Goal: Information Seeking & Learning: Learn about a topic

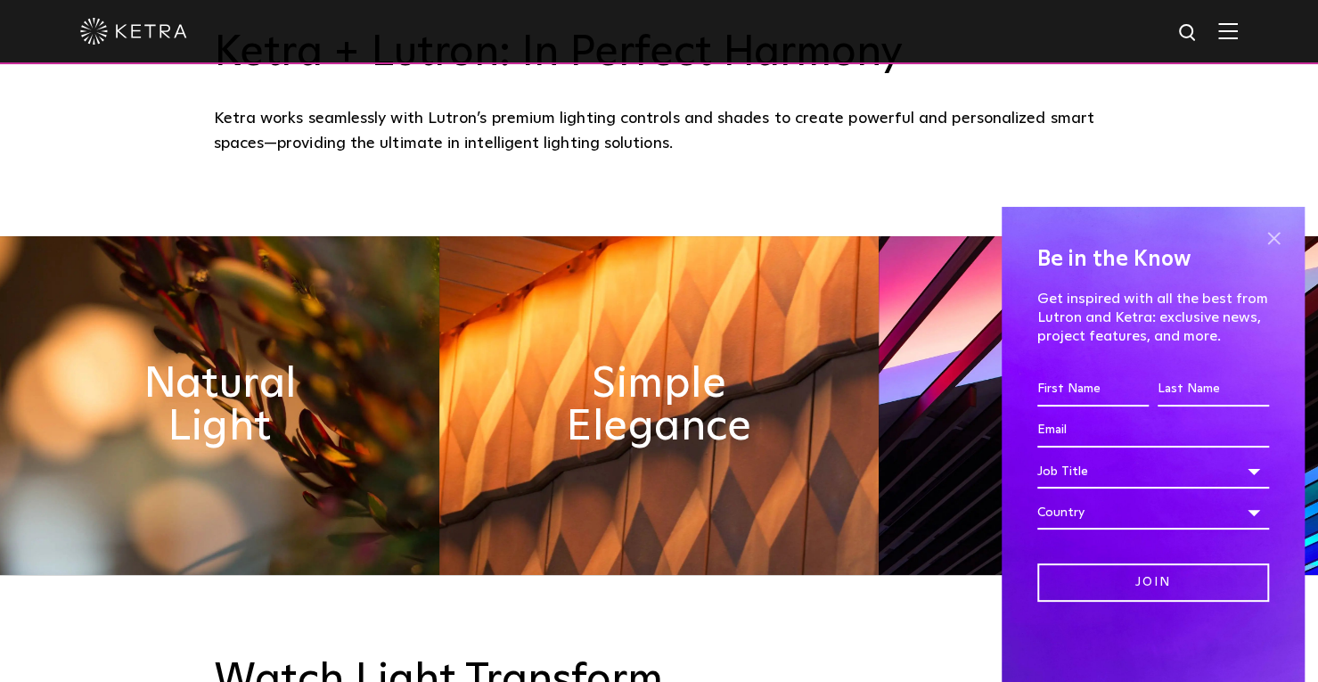
click at [1264, 237] on span at bounding box center [1273, 238] width 27 height 27
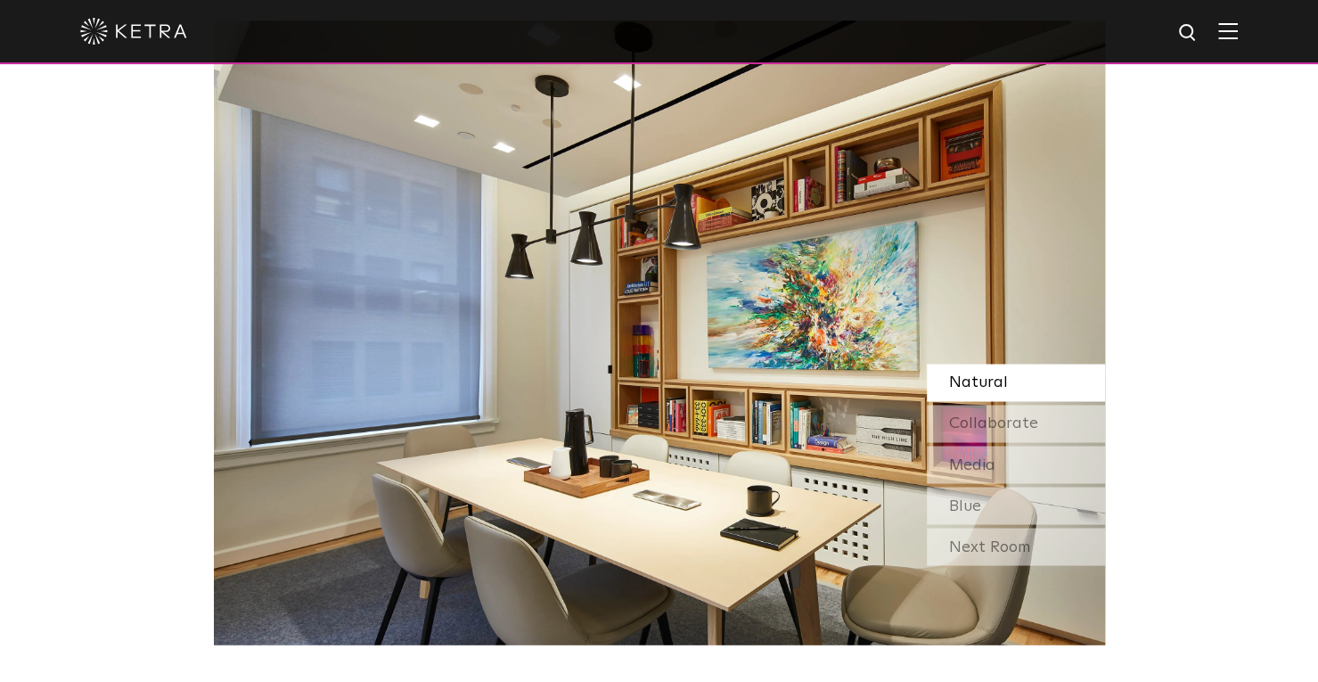
scroll to position [1536, 0]
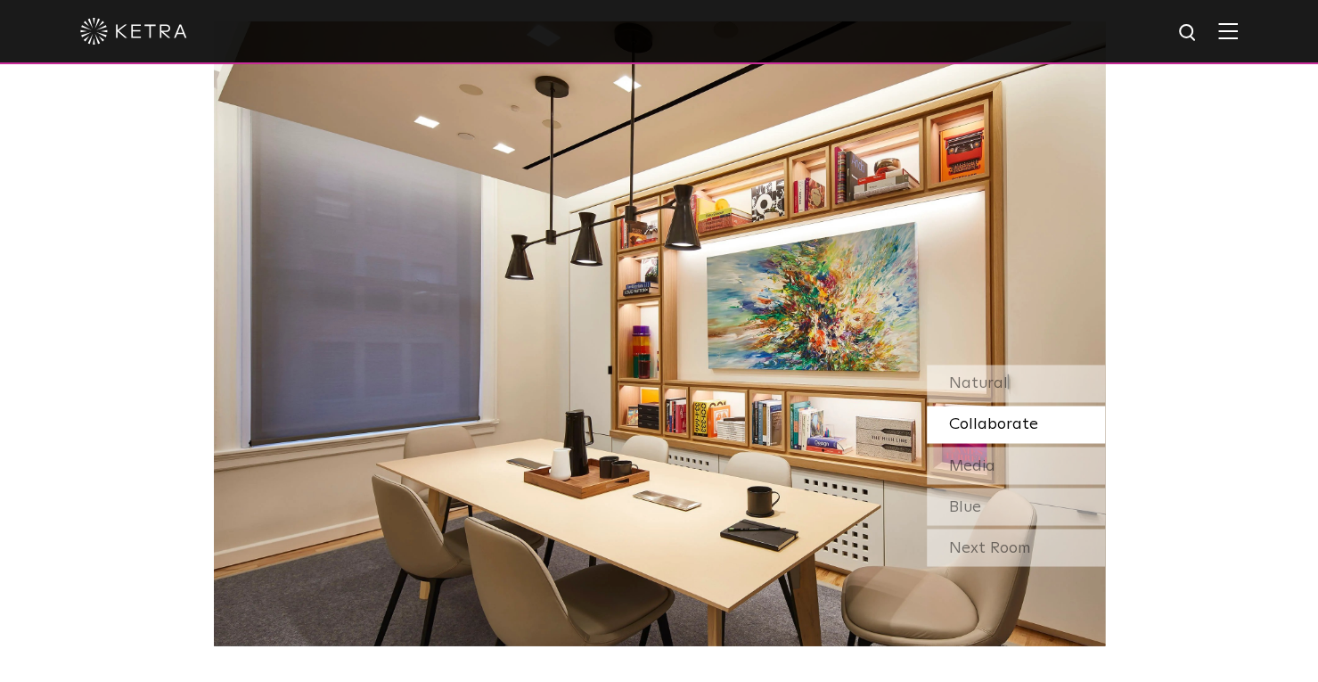
click at [1009, 416] on span "Collaborate" at bounding box center [993, 424] width 89 height 16
click at [990, 388] on span "Natural" at bounding box center [978, 383] width 59 height 16
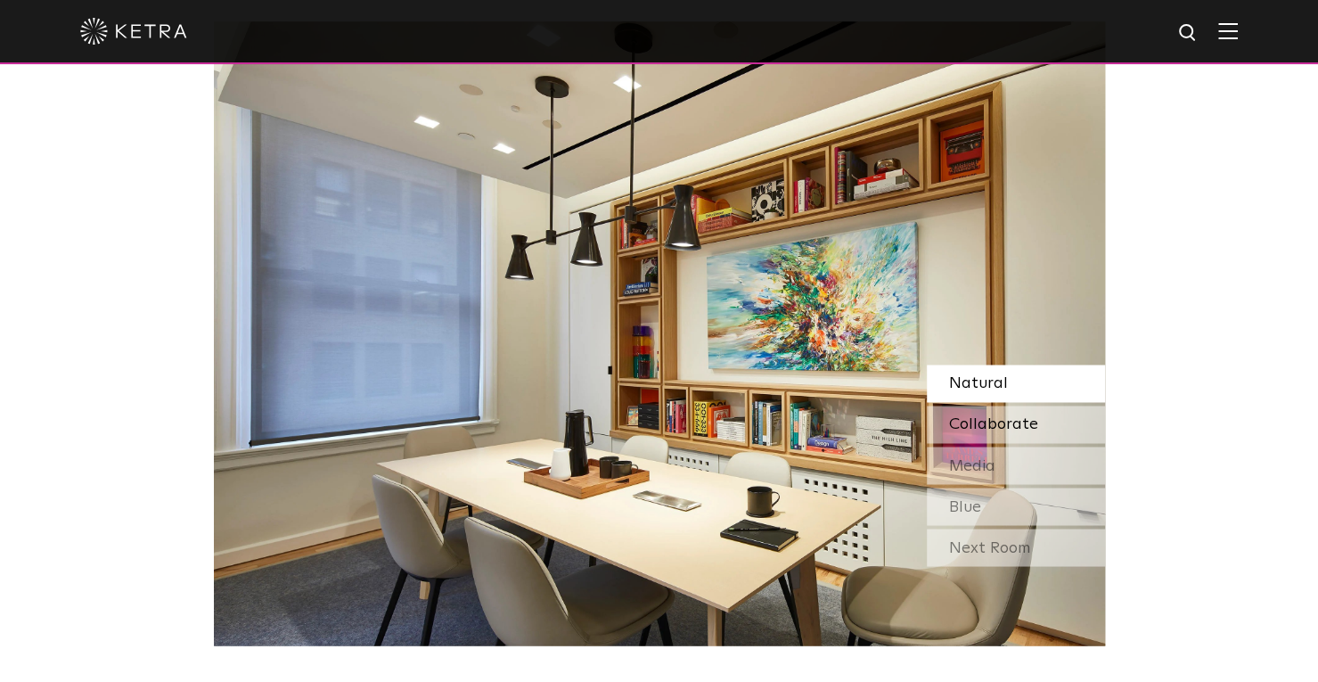
click at [990, 432] on span "Collaborate" at bounding box center [993, 424] width 89 height 16
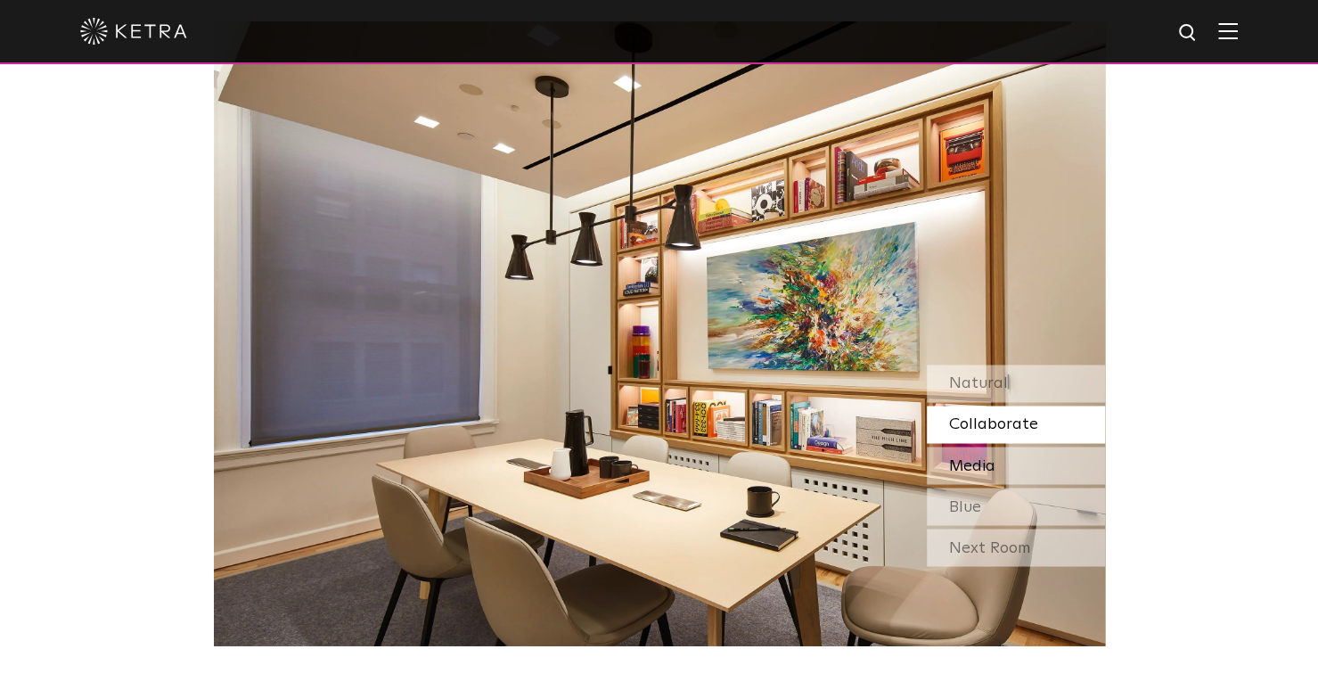
click at [990, 470] on span "Media" at bounding box center [972, 465] width 46 height 16
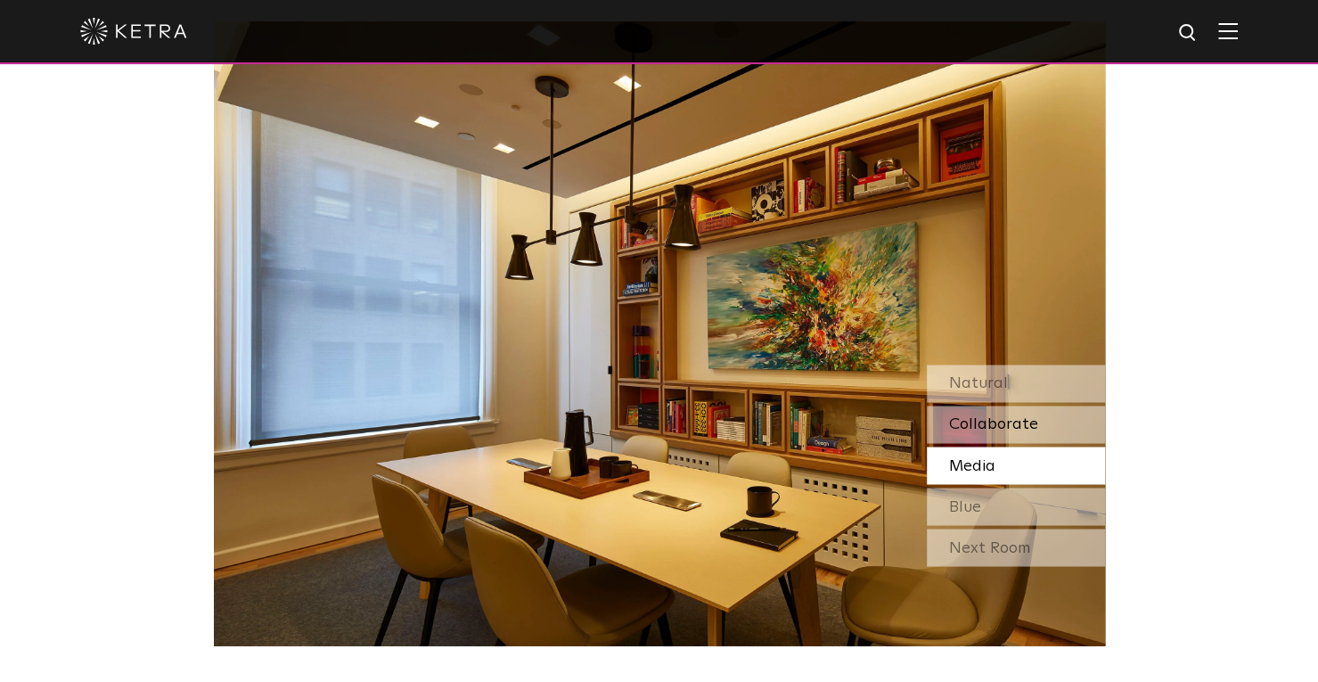
click at [987, 429] on span "Collaborate" at bounding box center [993, 424] width 89 height 16
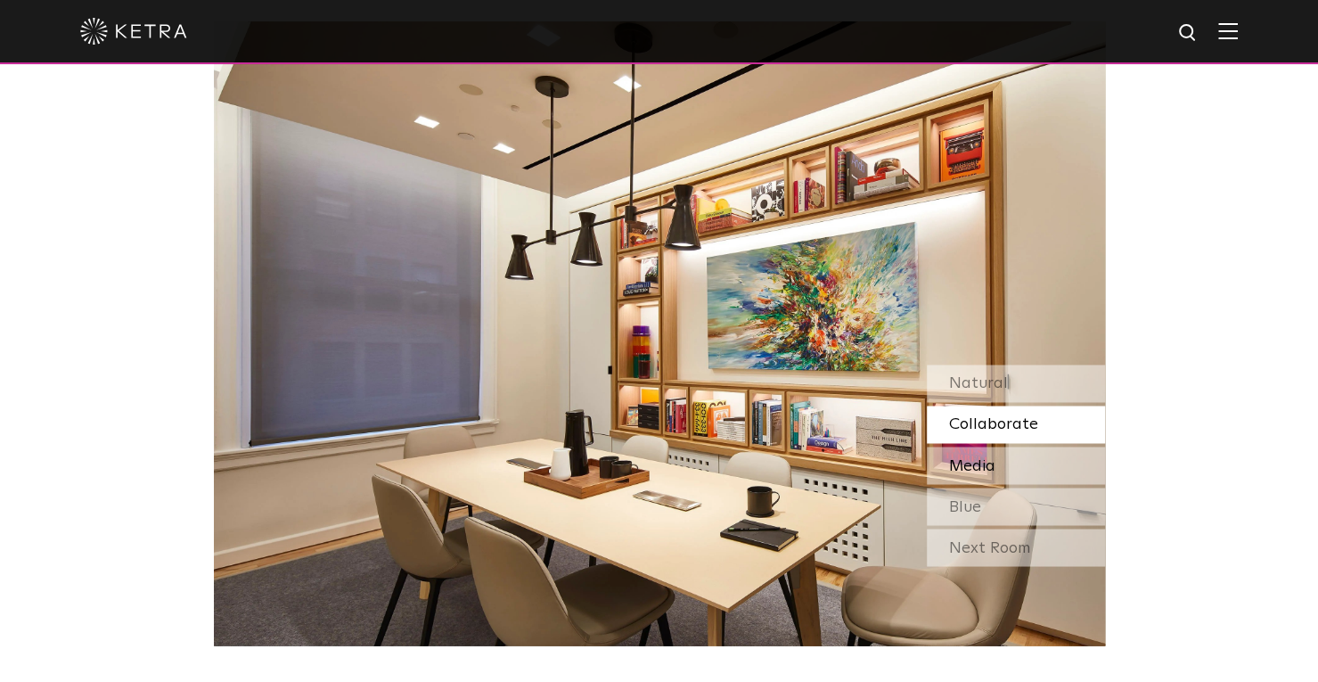
click at [983, 462] on span "Media" at bounding box center [972, 465] width 46 height 16
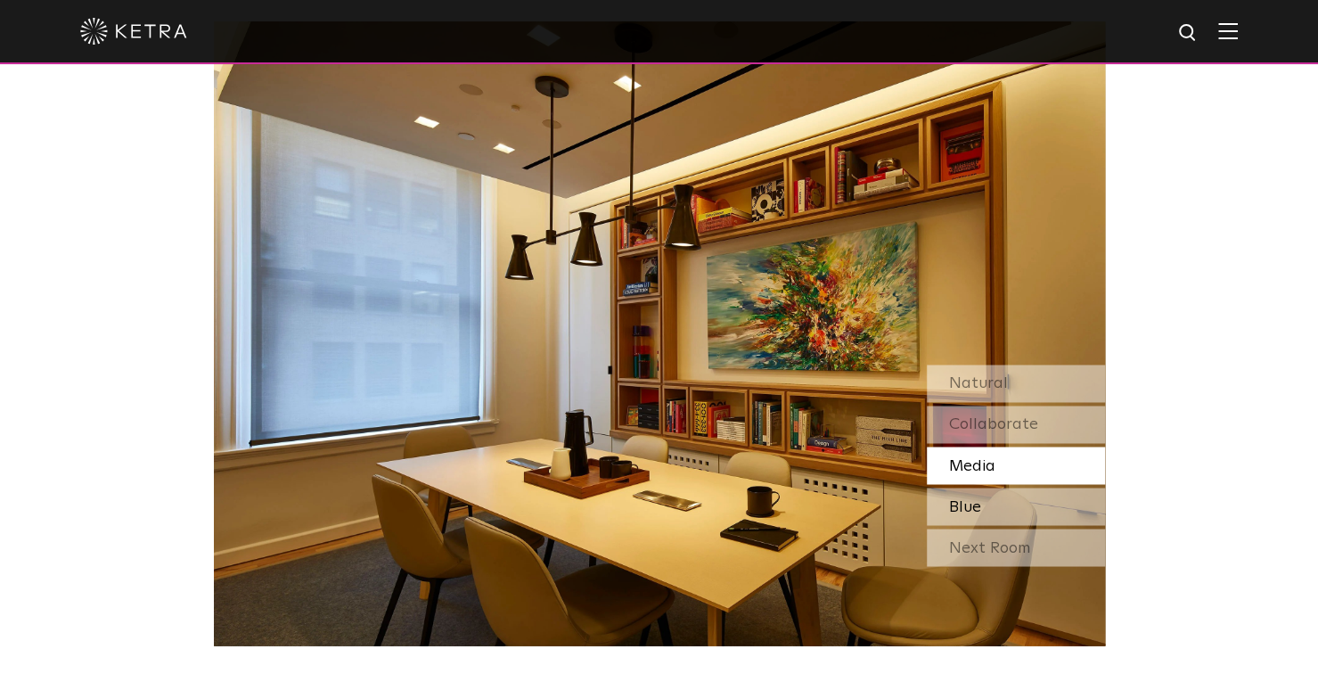
click at [1003, 502] on div "Blue" at bounding box center [1016, 505] width 178 height 37
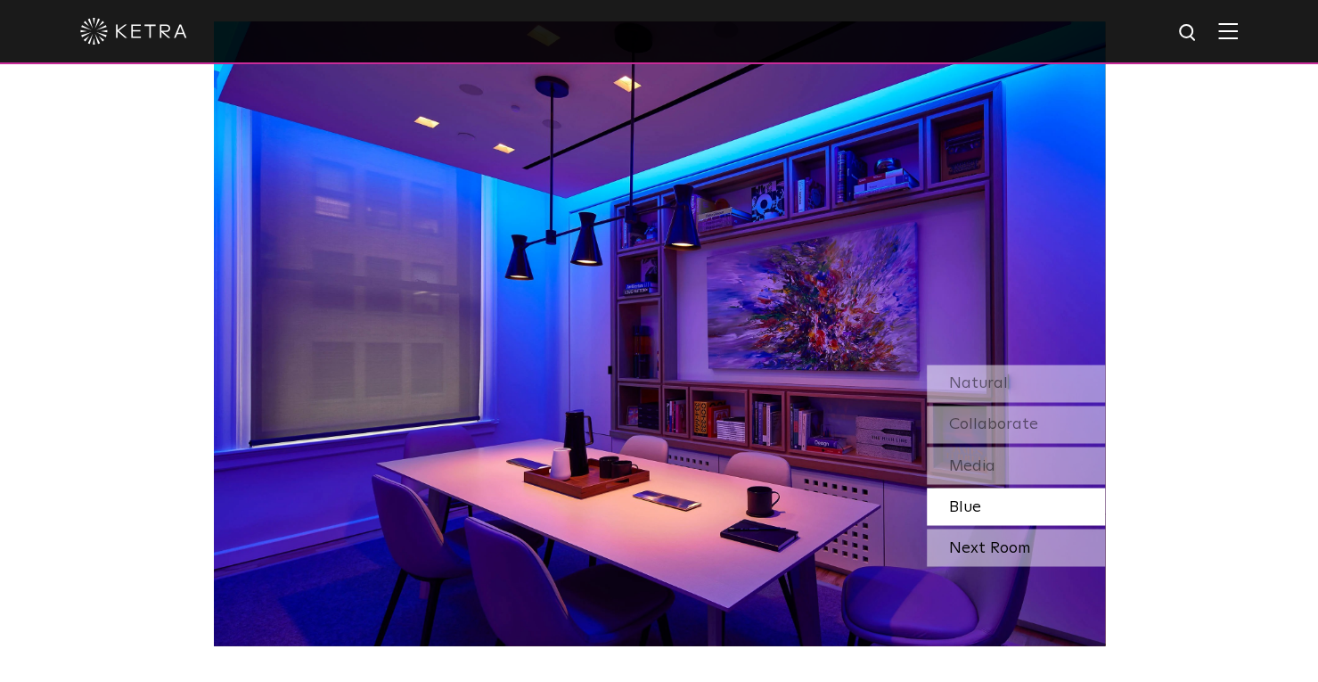
click at [1010, 560] on div "Next Room" at bounding box center [1016, 546] width 178 height 37
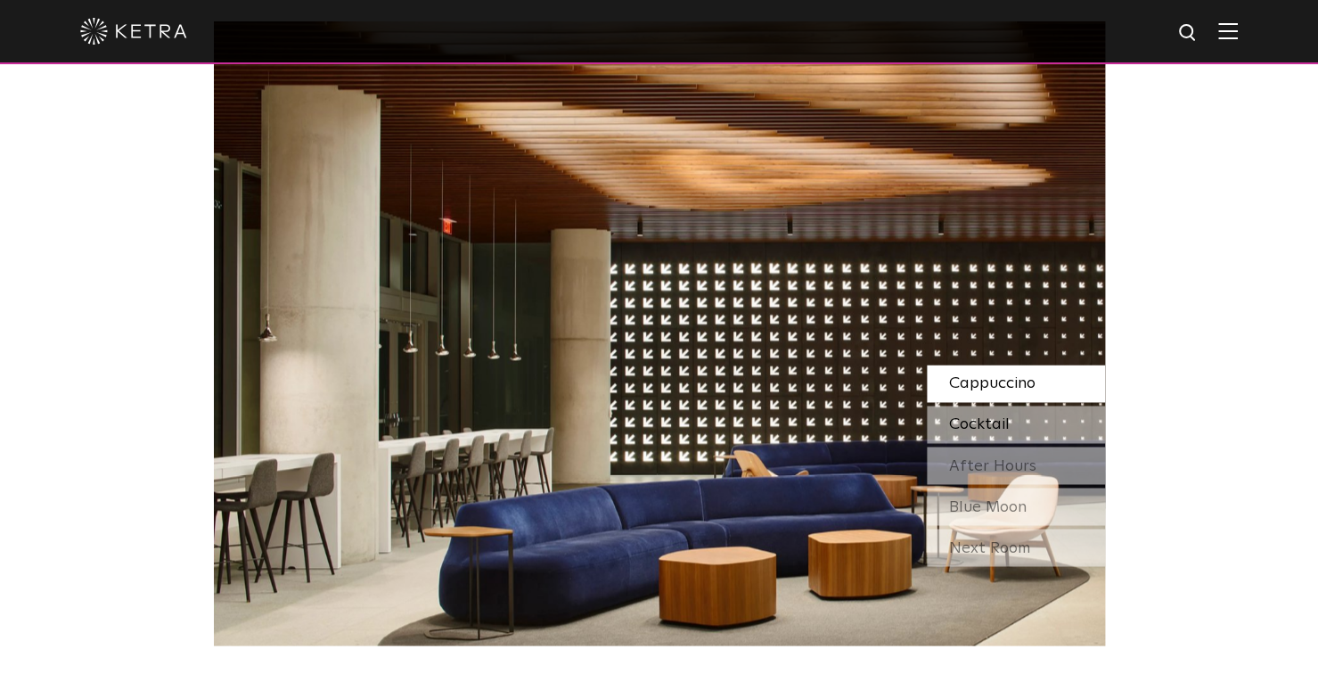
click at [1019, 414] on div "Cocktail" at bounding box center [1016, 423] width 178 height 37
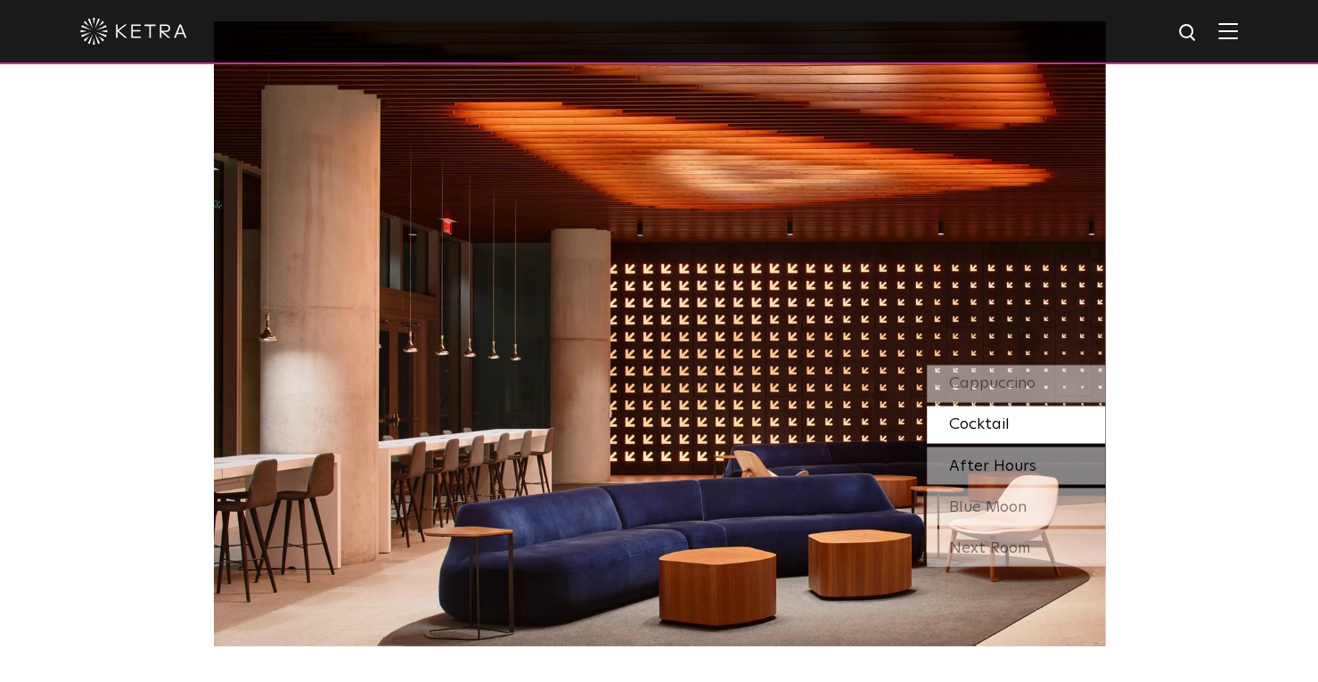
click at [1012, 470] on span "After Hours" at bounding box center [992, 465] width 87 height 16
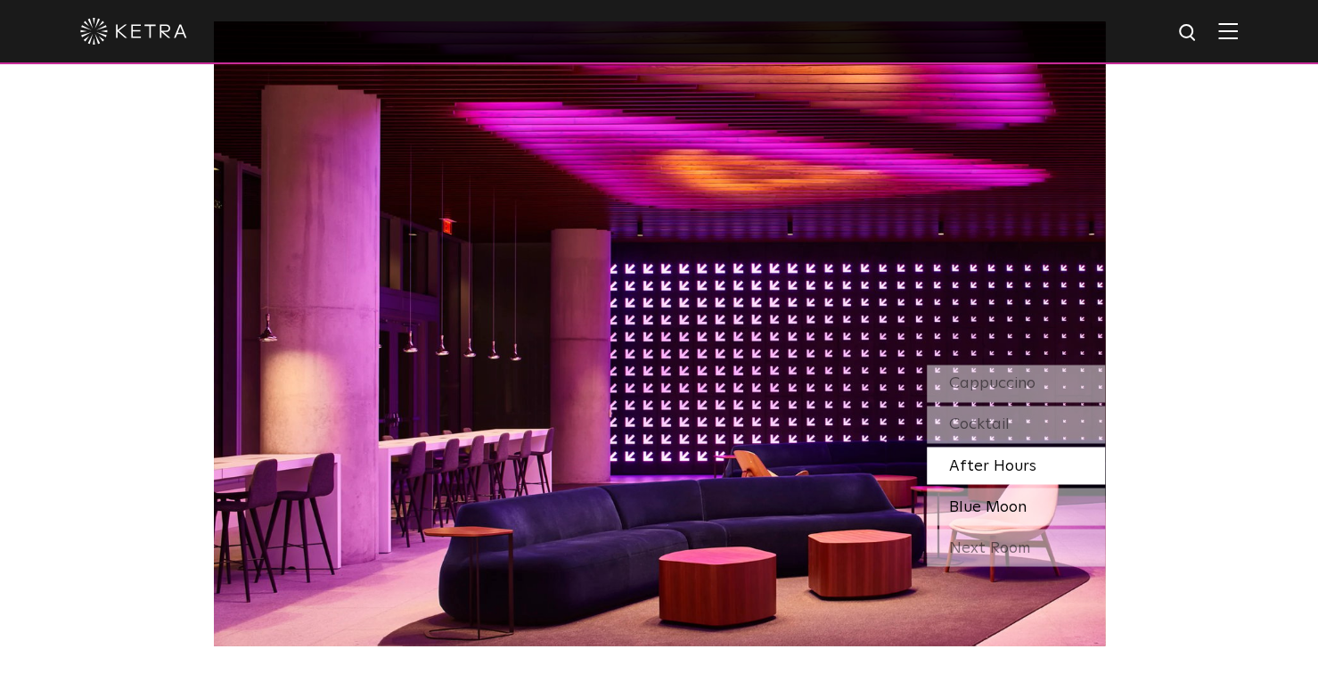
click at [1015, 504] on span "Blue Moon" at bounding box center [988, 506] width 78 height 16
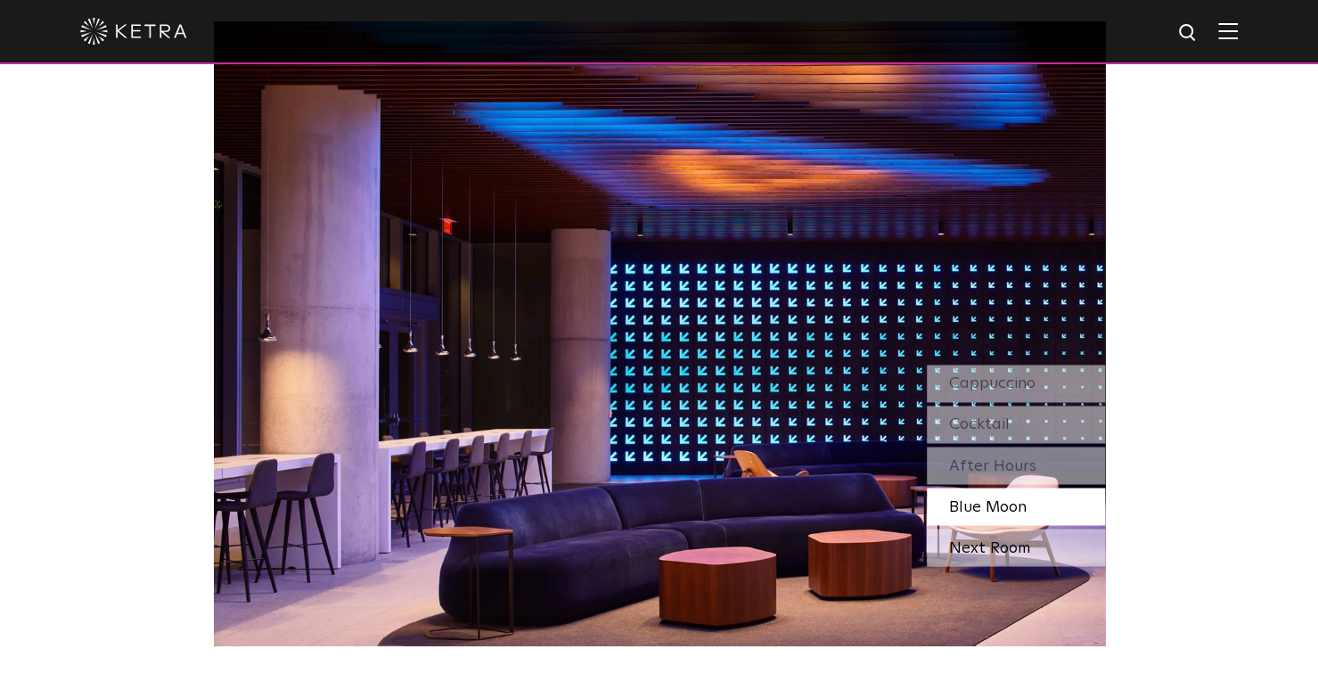
click at [1032, 548] on div "Next Room" at bounding box center [1016, 546] width 178 height 37
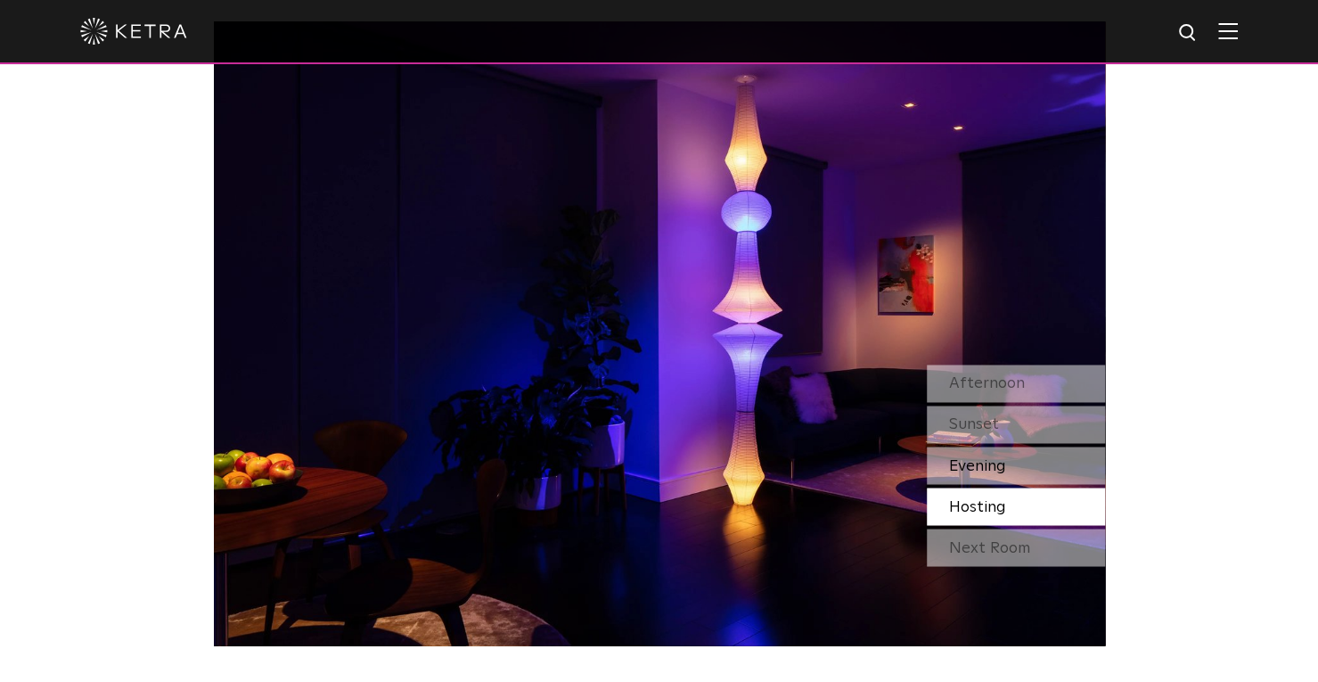
click at [1022, 459] on div "Evening" at bounding box center [1016, 464] width 178 height 37
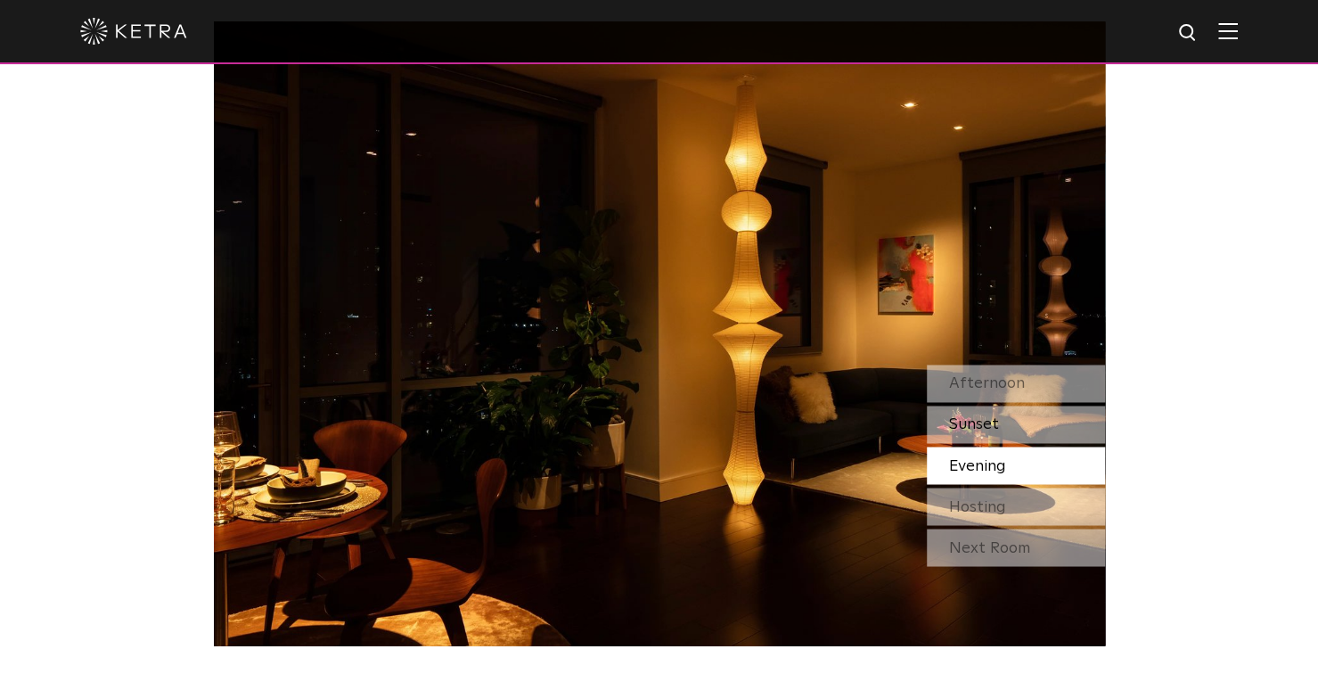
click at [1028, 419] on div "Sunset" at bounding box center [1016, 423] width 178 height 37
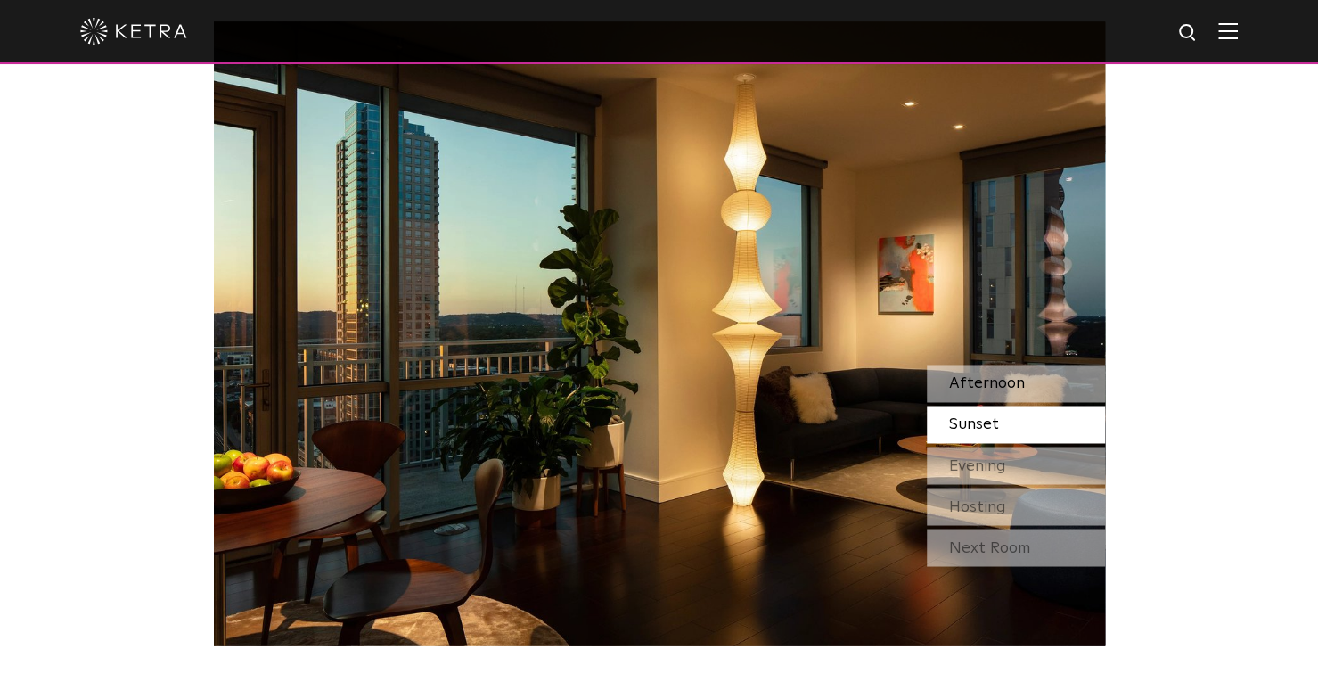
click at [1035, 377] on div "Afternoon" at bounding box center [1016, 382] width 178 height 37
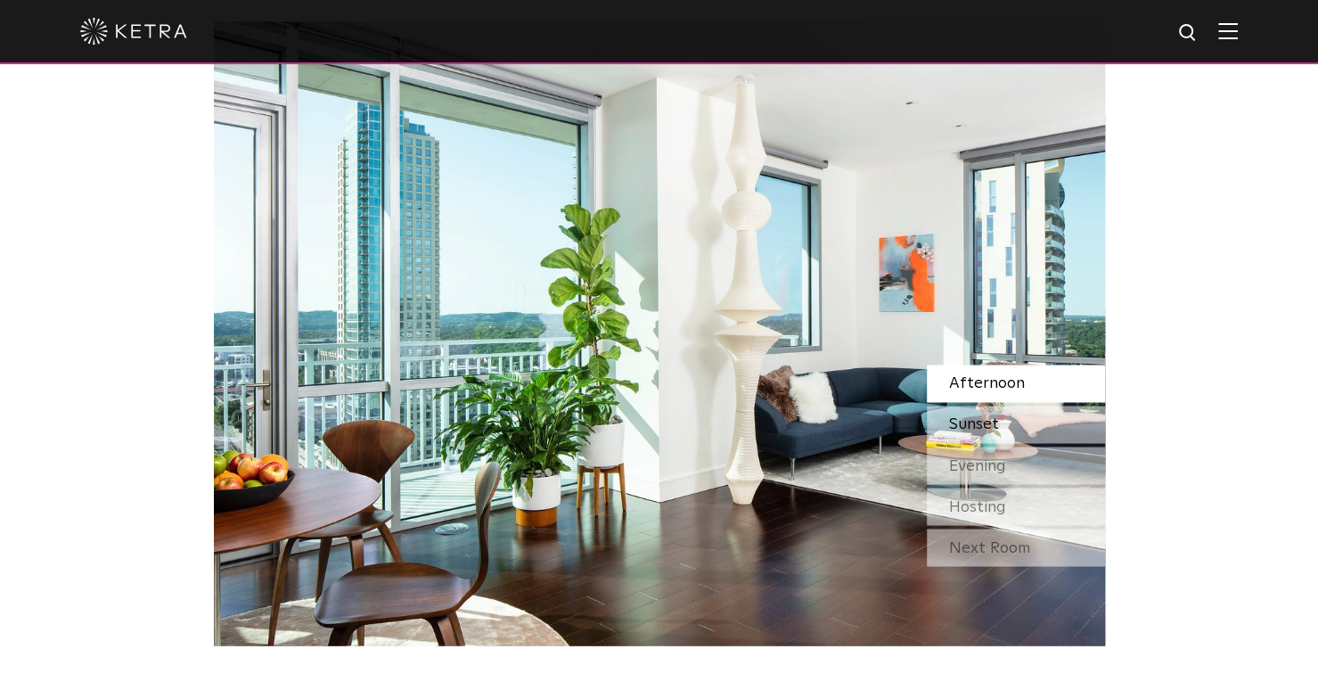
click at [1026, 425] on div "Sunset" at bounding box center [1016, 423] width 178 height 37
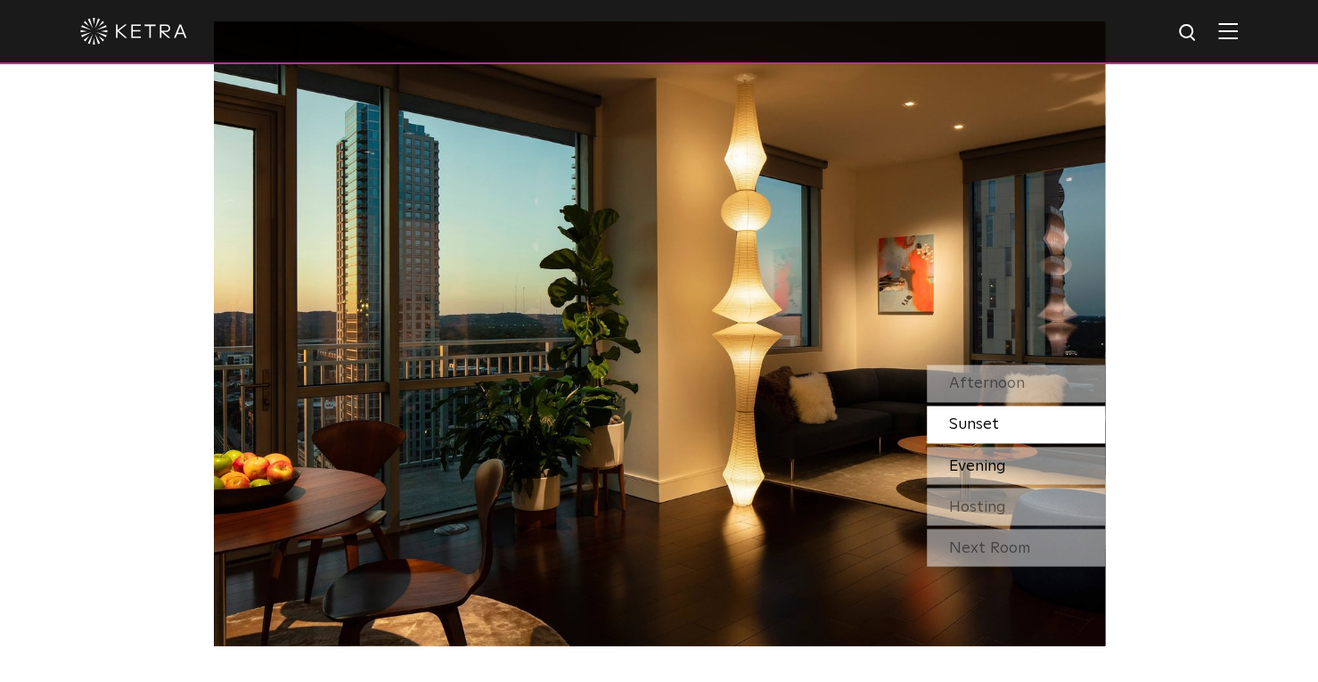
click at [1030, 464] on div "Evening" at bounding box center [1016, 464] width 178 height 37
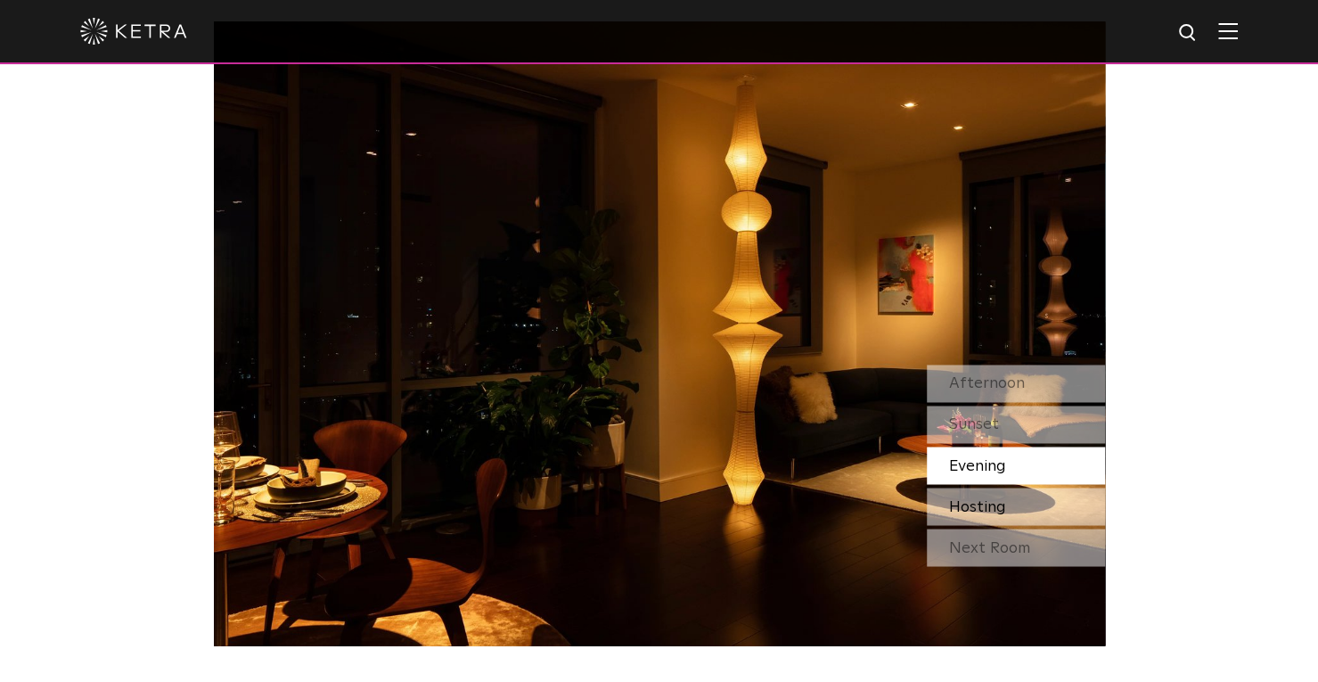
click at [1030, 511] on div "Hosting" at bounding box center [1016, 505] width 178 height 37
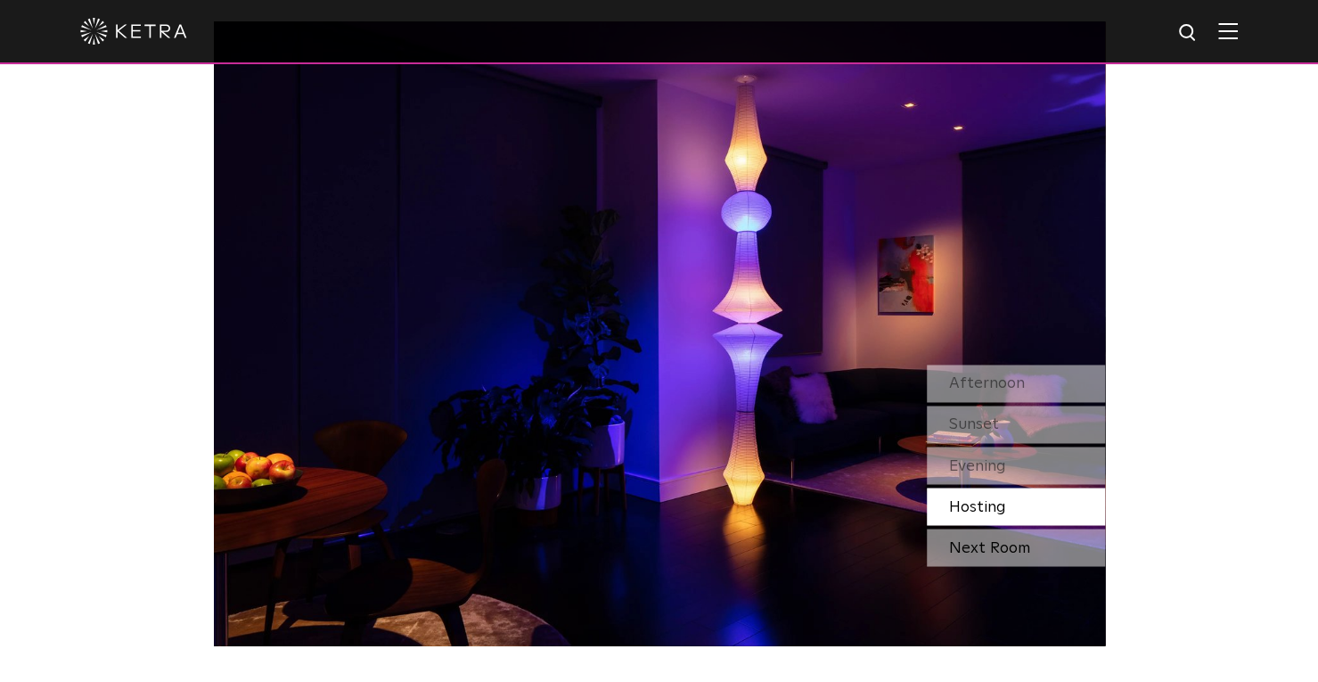
click at [1028, 541] on div "Next Room" at bounding box center [1016, 546] width 178 height 37
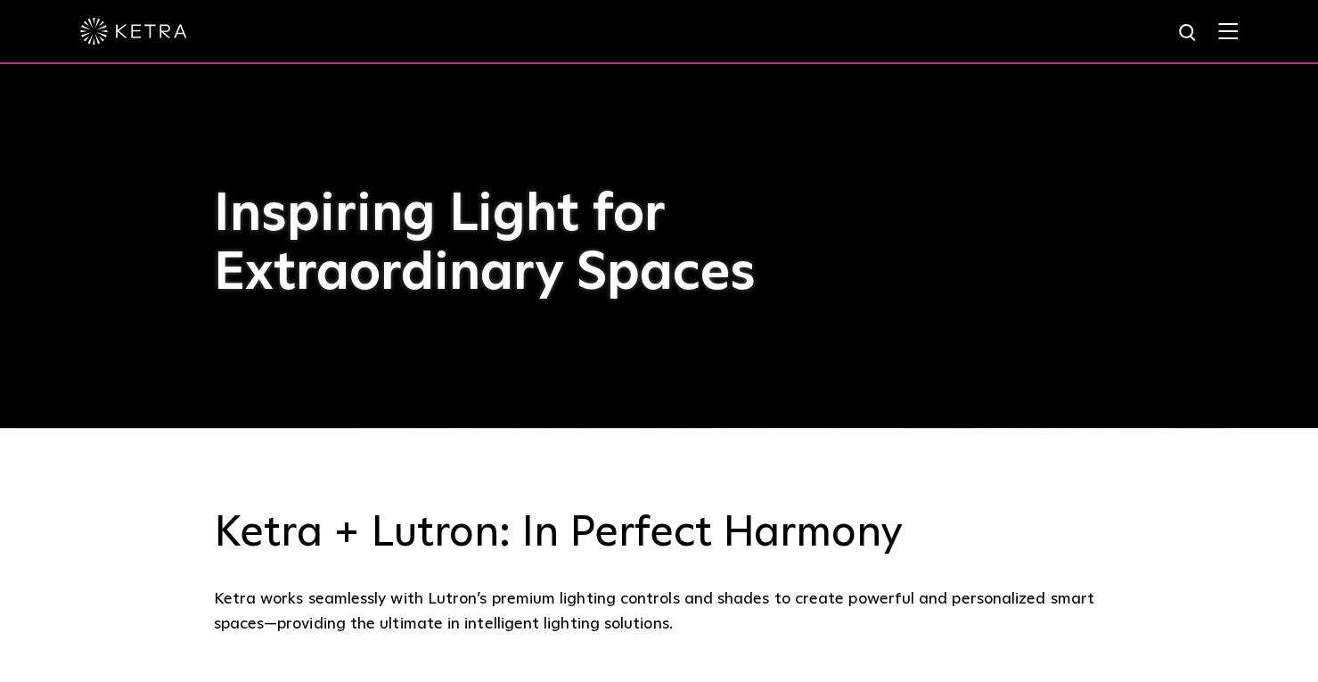
scroll to position [0, 0]
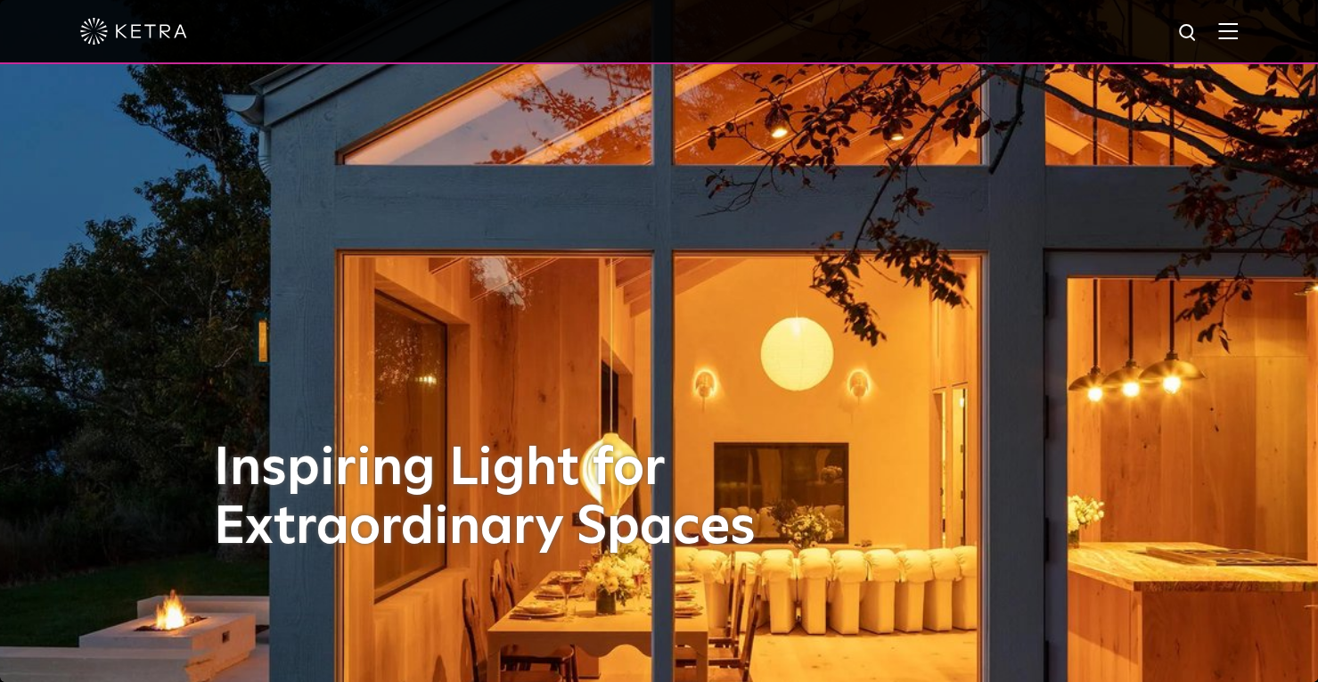
click at [1238, 24] on img at bounding box center [1228, 30] width 20 height 17
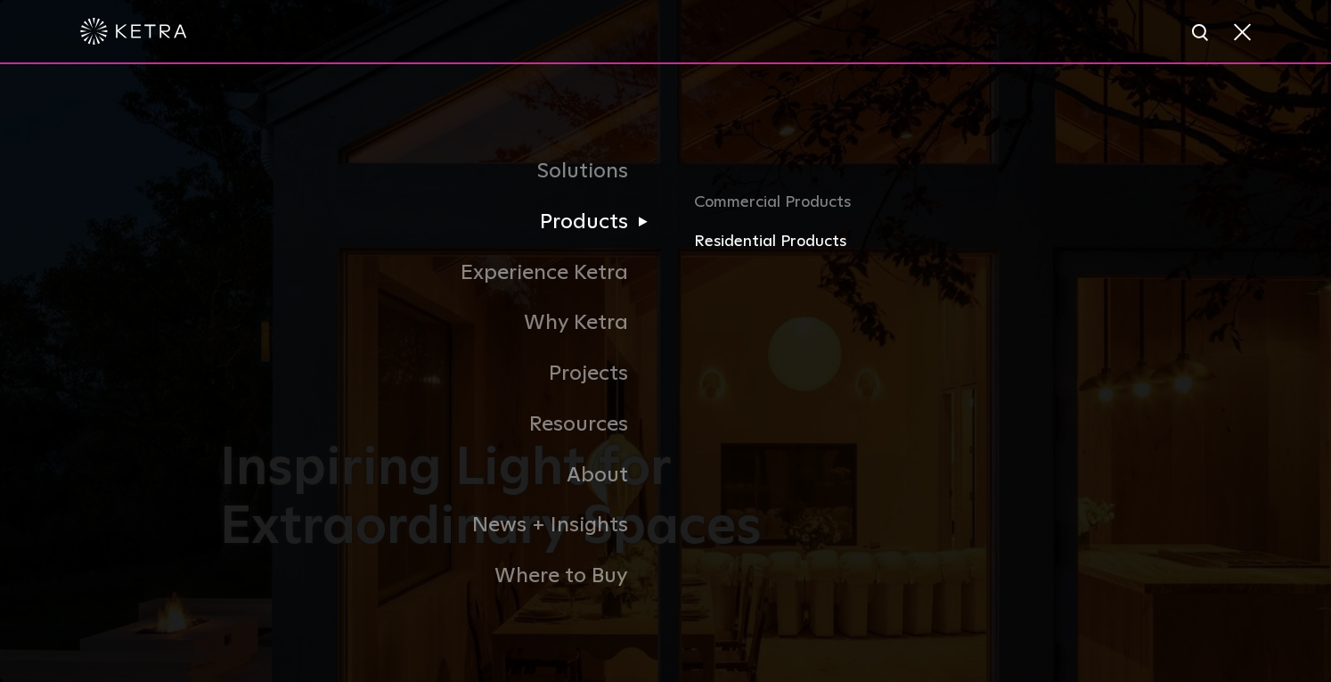
click at [725, 242] on link "Residential Products" at bounding box center [902, 242] width 417 height 26
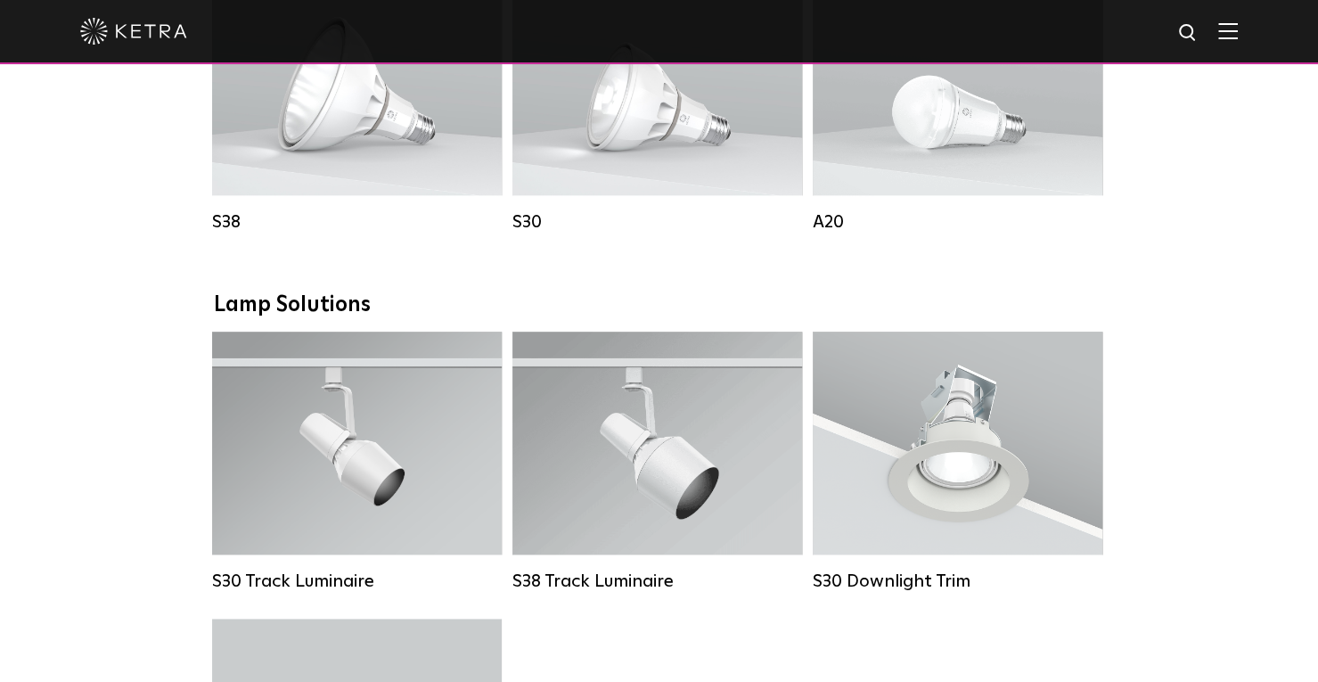
scroll to position [1136, 0]
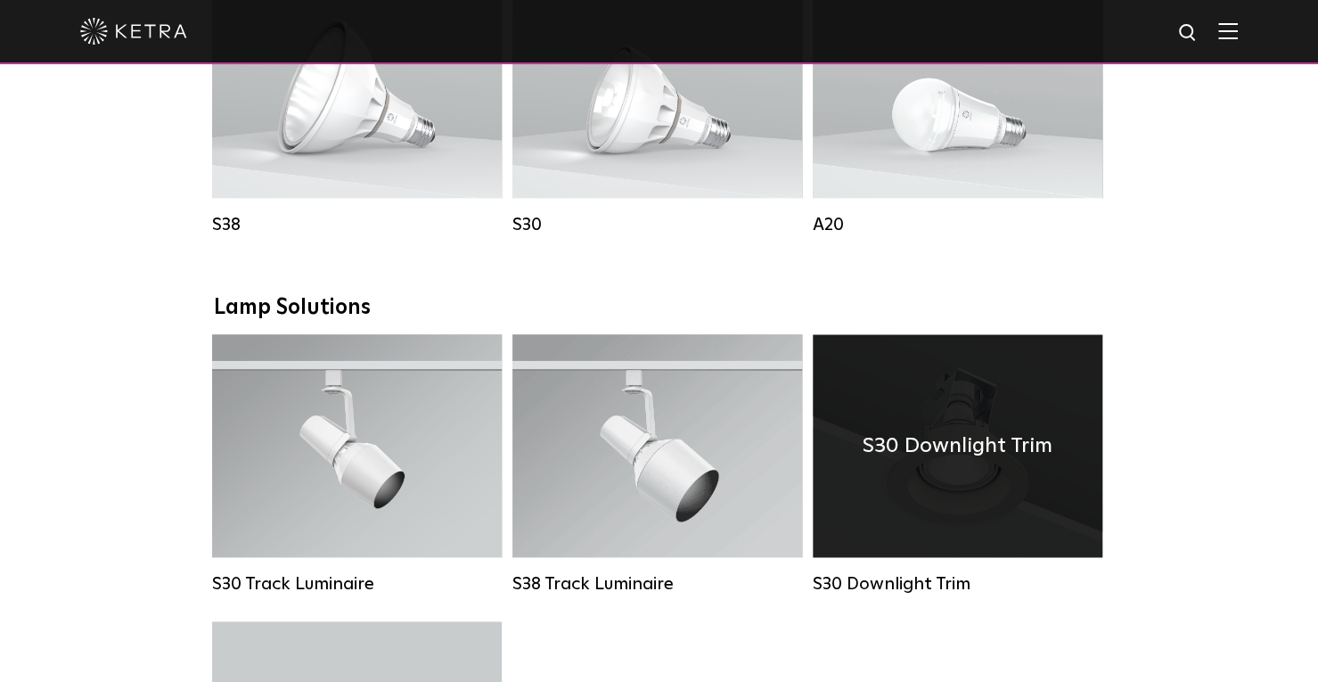
click at [938, 493] on div "S30 Downlight Trim" at bounding box center [958, 445] width 290 height 223
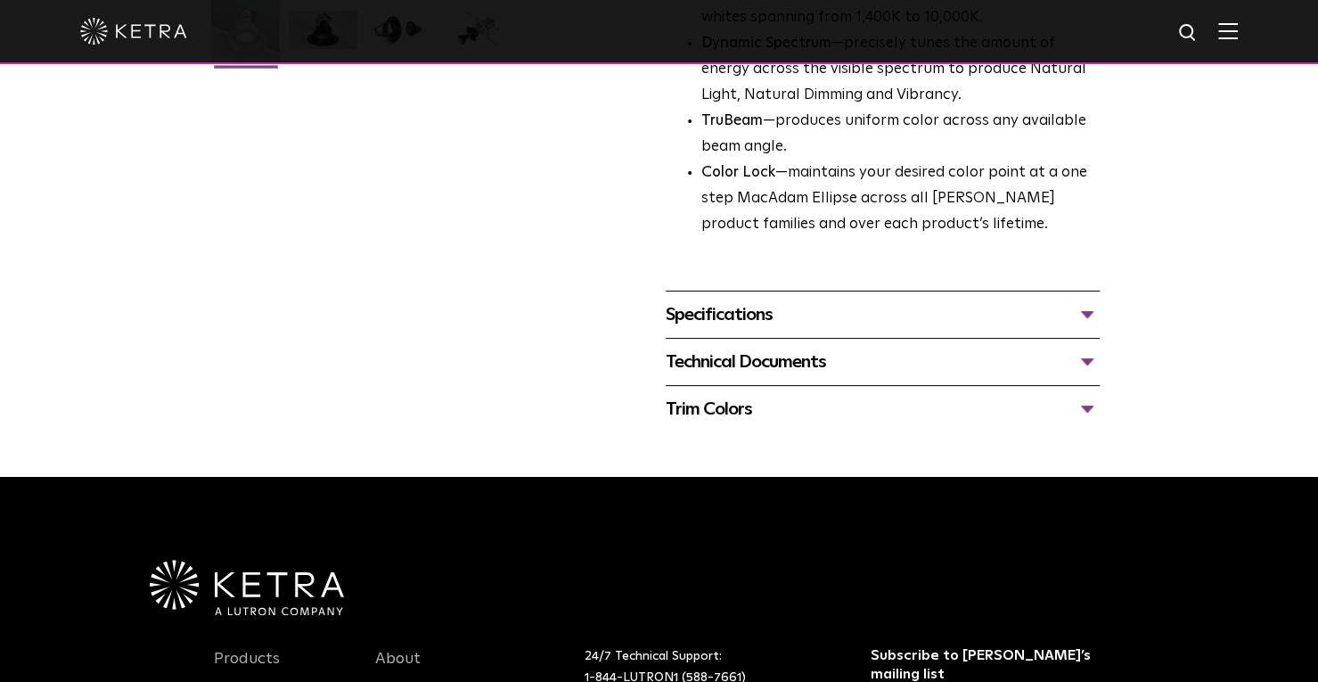
scroll to position [577, 0]
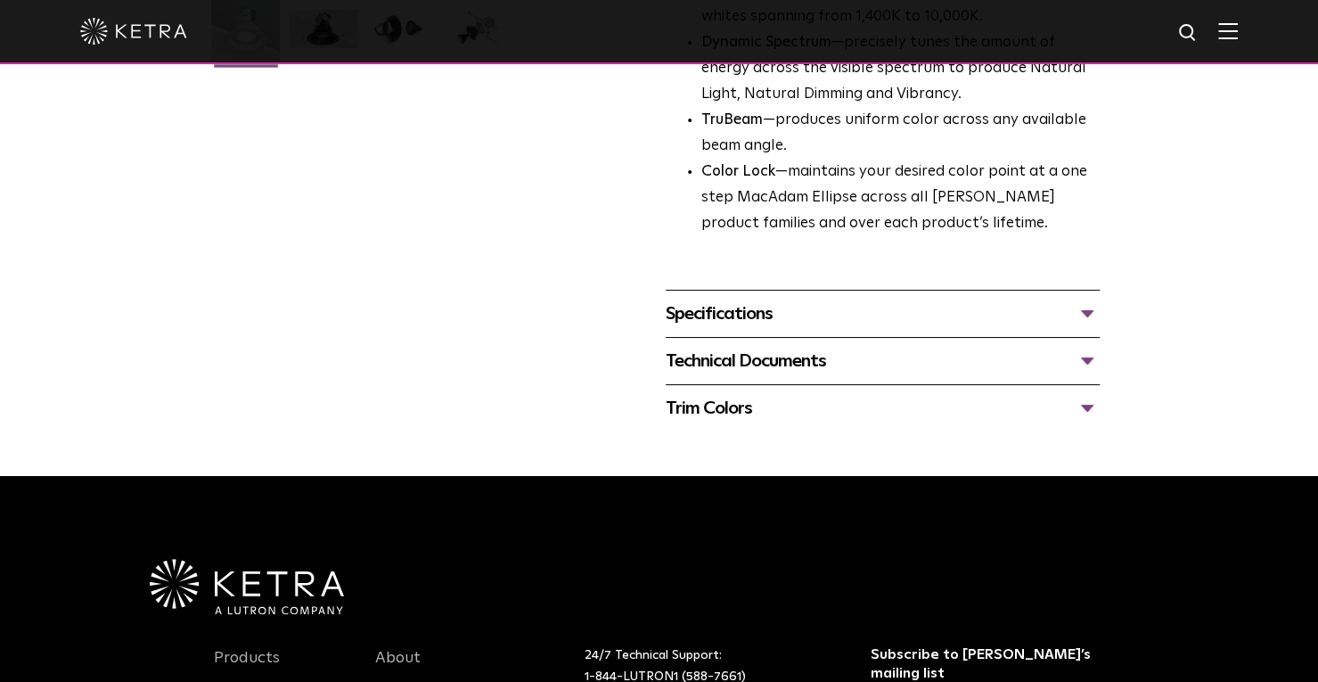
click at [805, 309] on div "Specifications" at bounding box center [883, 313] width 434 height 29
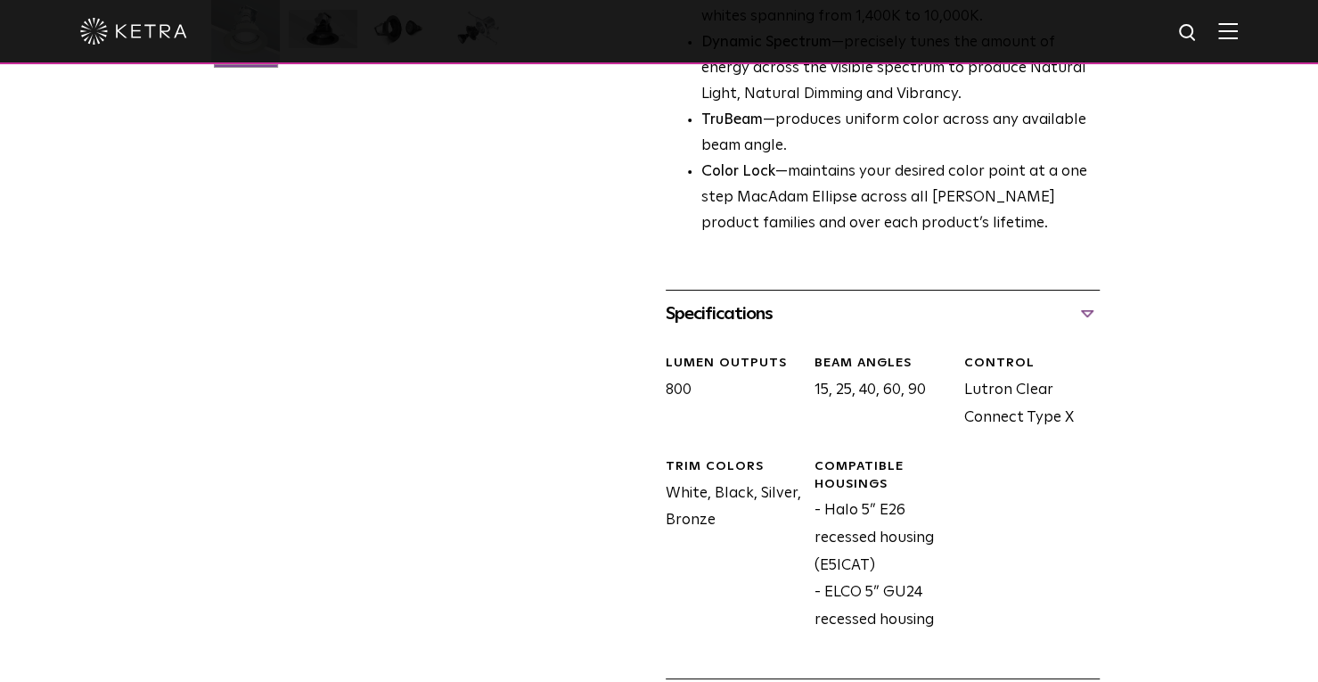
click at [805, 309] on div "Specifications" at bounding box center [883, 313] width 434 height 29
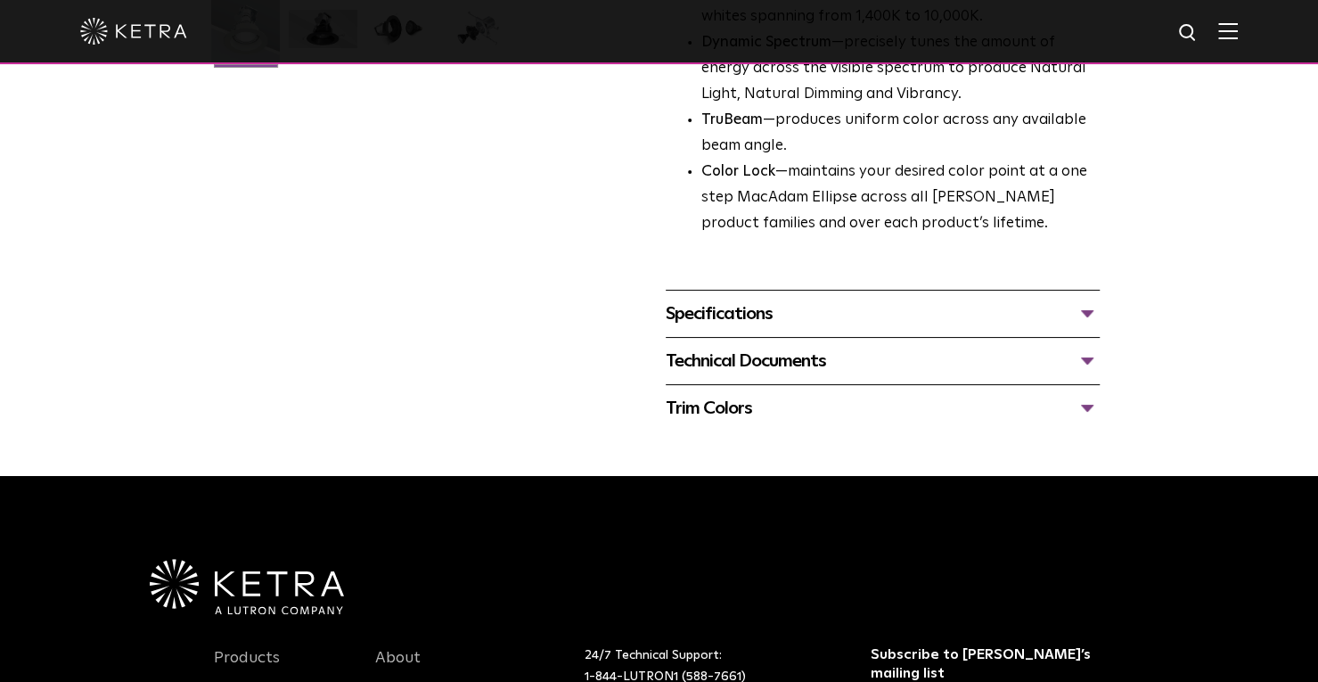
click at [806, 361] on div "Technical Documents" at bounding box center [883, 361] width 434 height 29
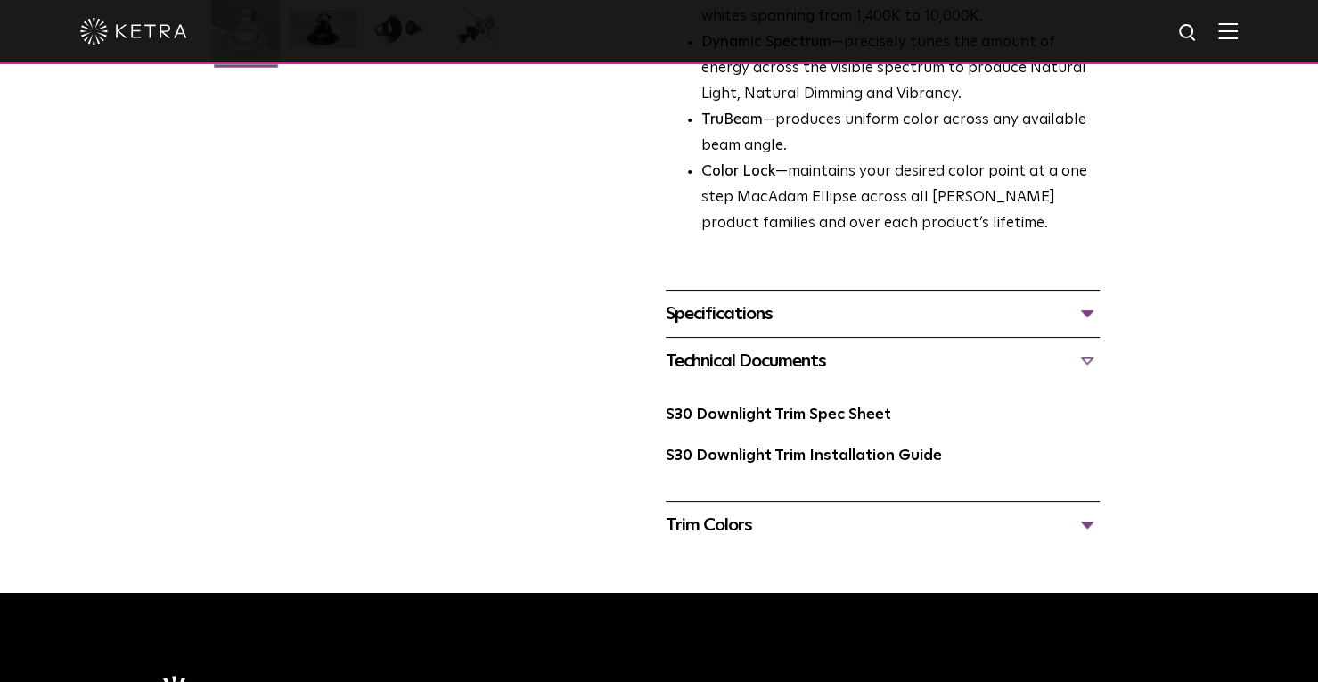
click at [806, 361] on div "Technical Documents" at bounding box center [883, 361] width 434 height 29
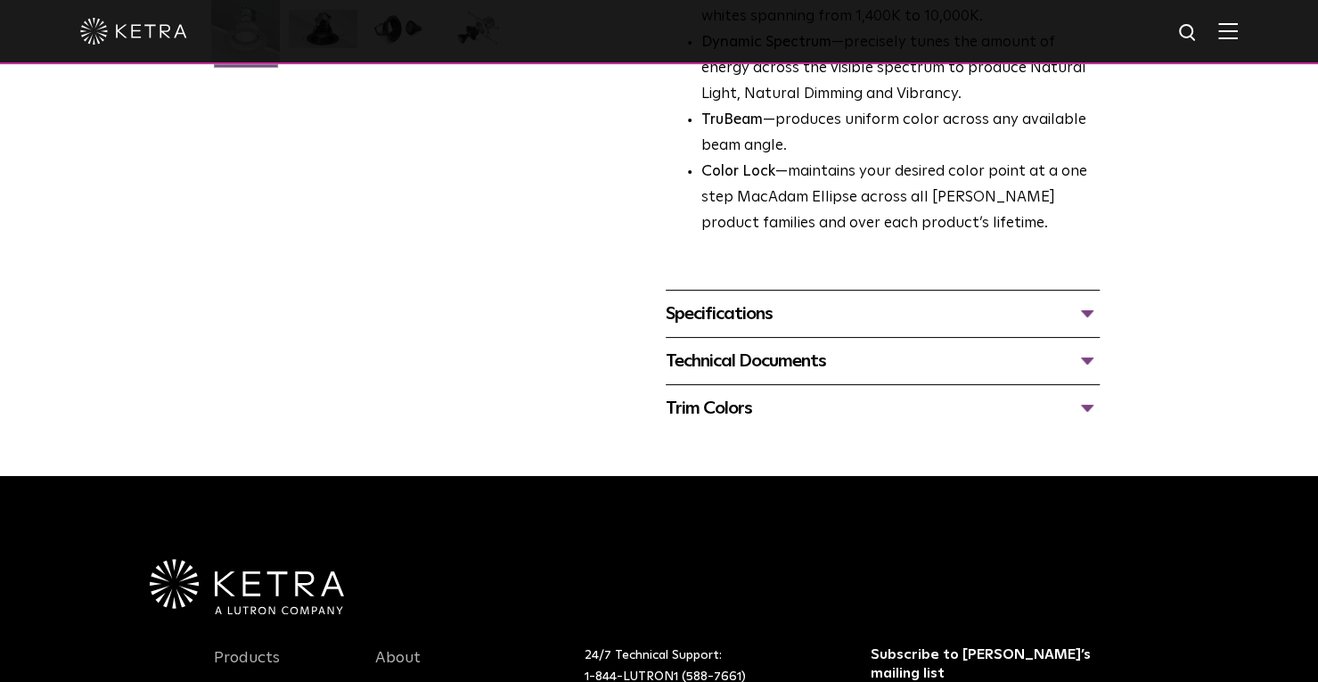
click at [803, 405] on div "Trim Colors" at bounding box center [883, 408] width 434 height 29
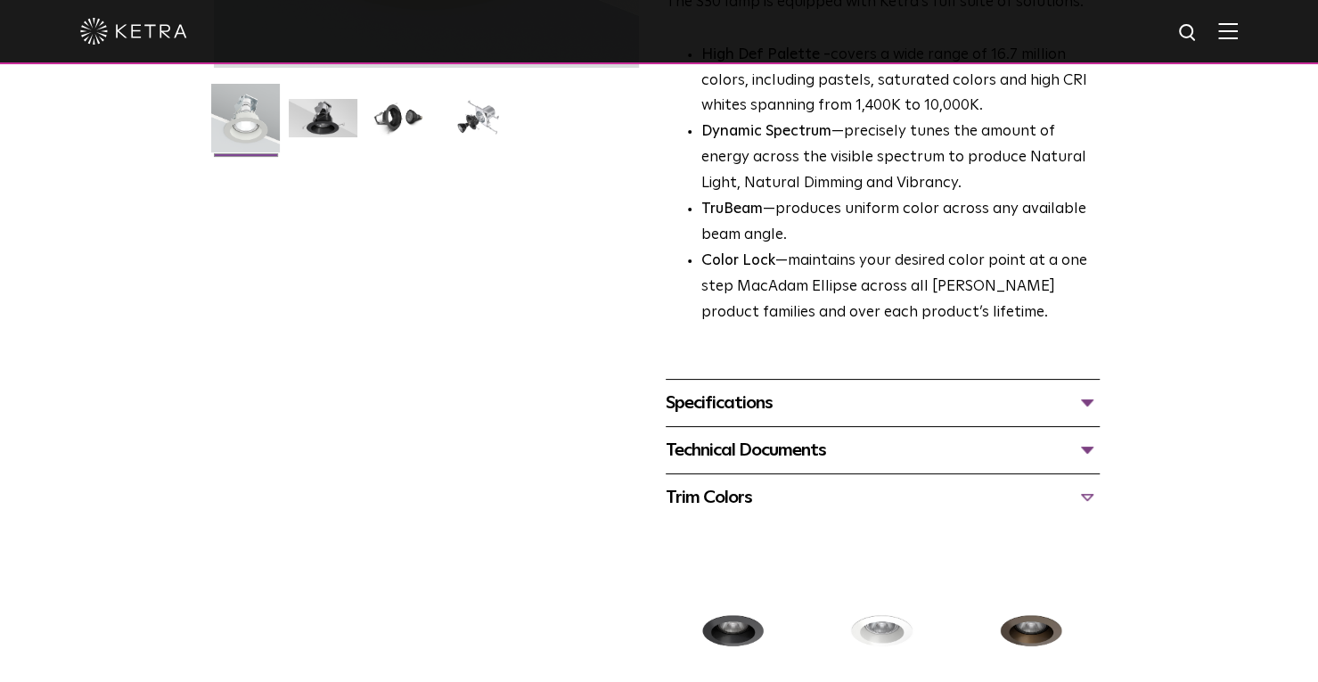
scroll to position [0, 0]
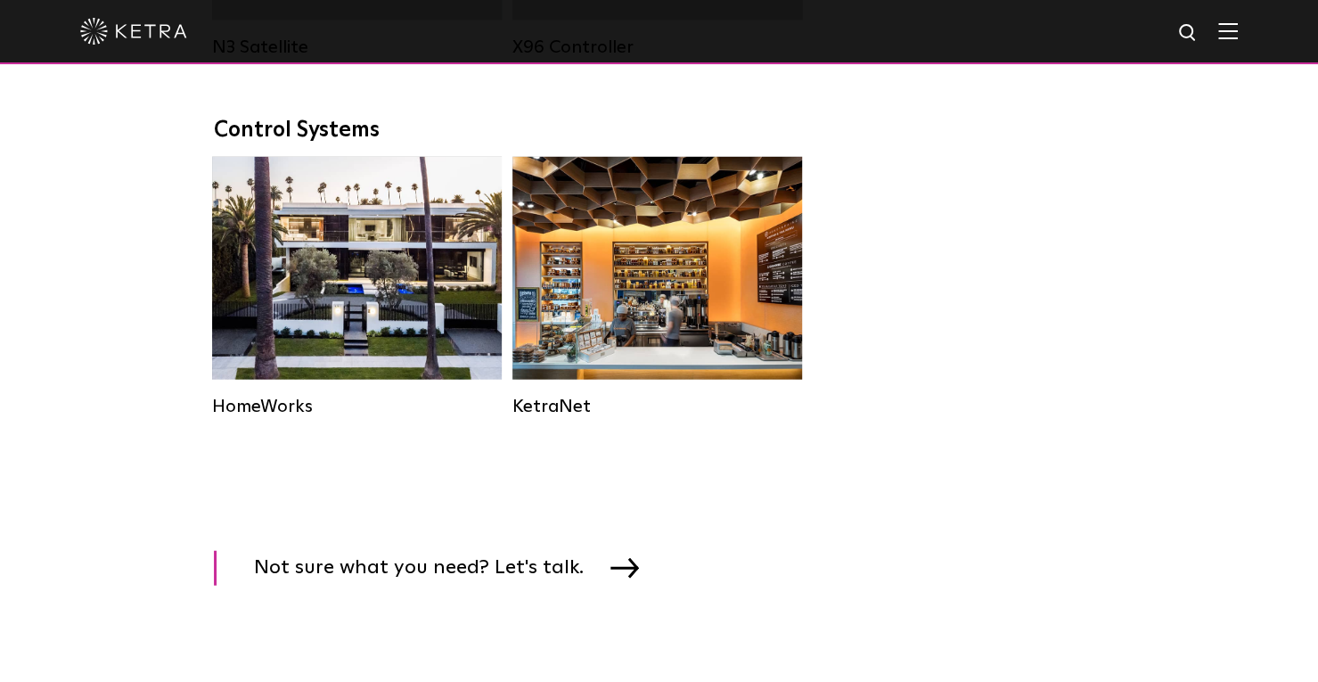
scroll to position [1136, 0]
